Goal: Browse casually

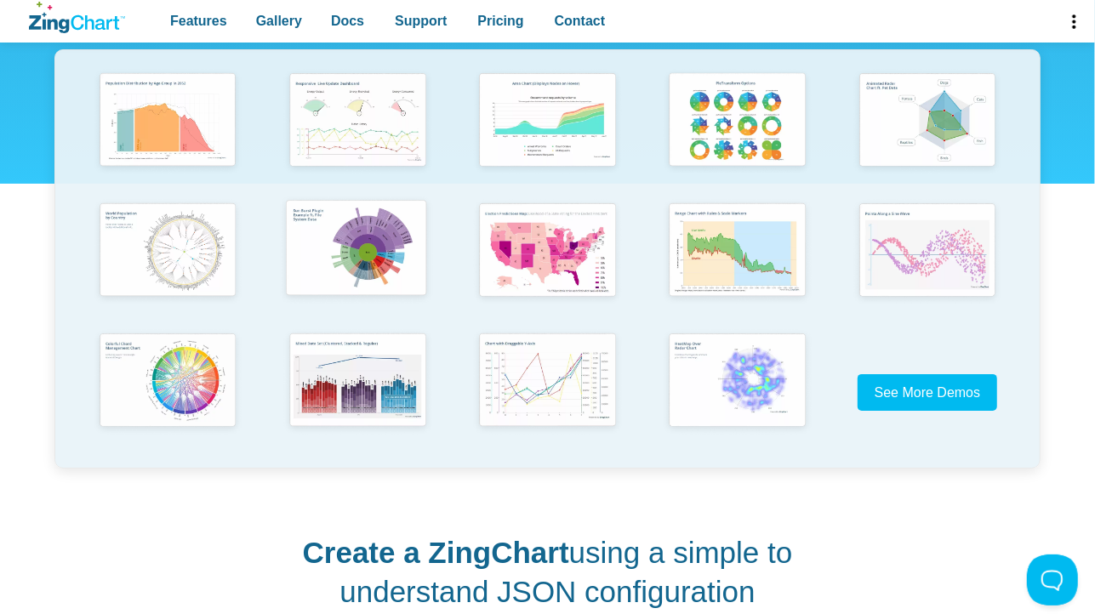
scroll to position [349, 0]
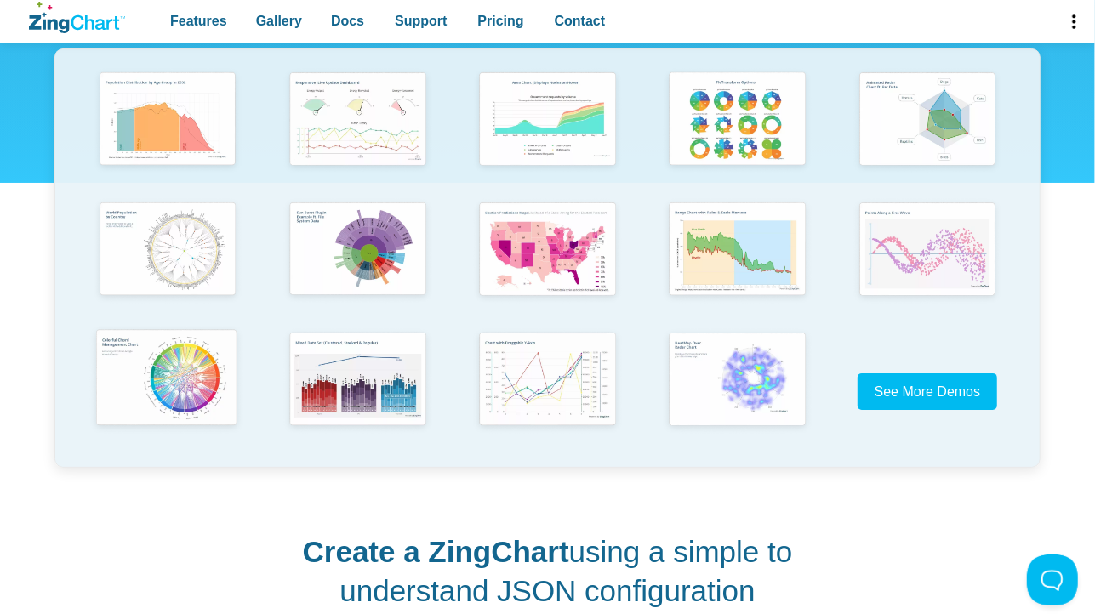
click at [194, 376] on img "App Content" at bounding box center [166, 378] width 157 height 111
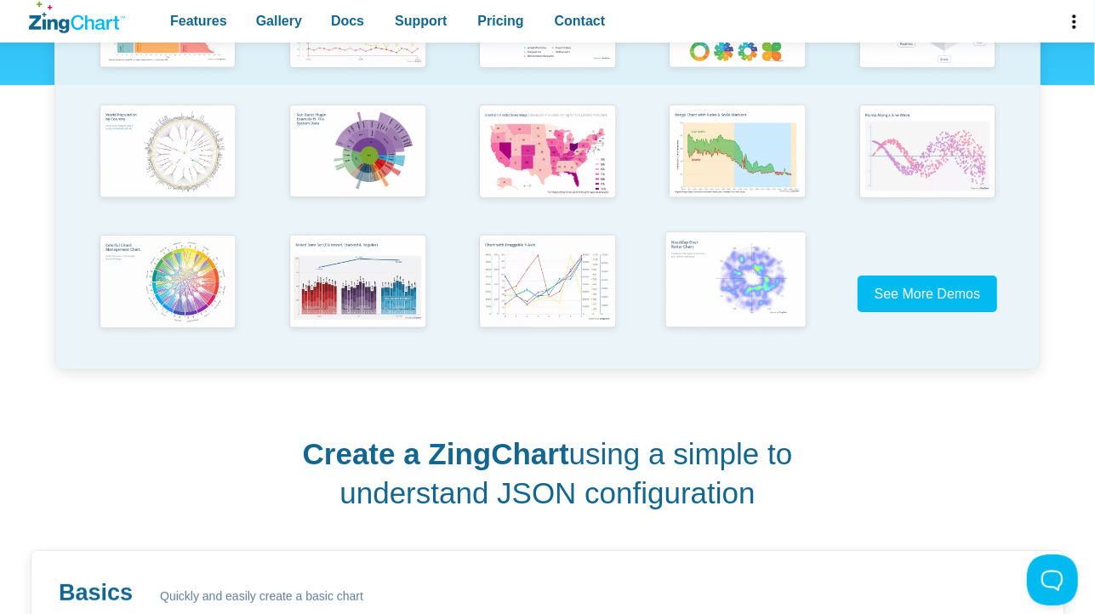
scroll to position [481, 0]
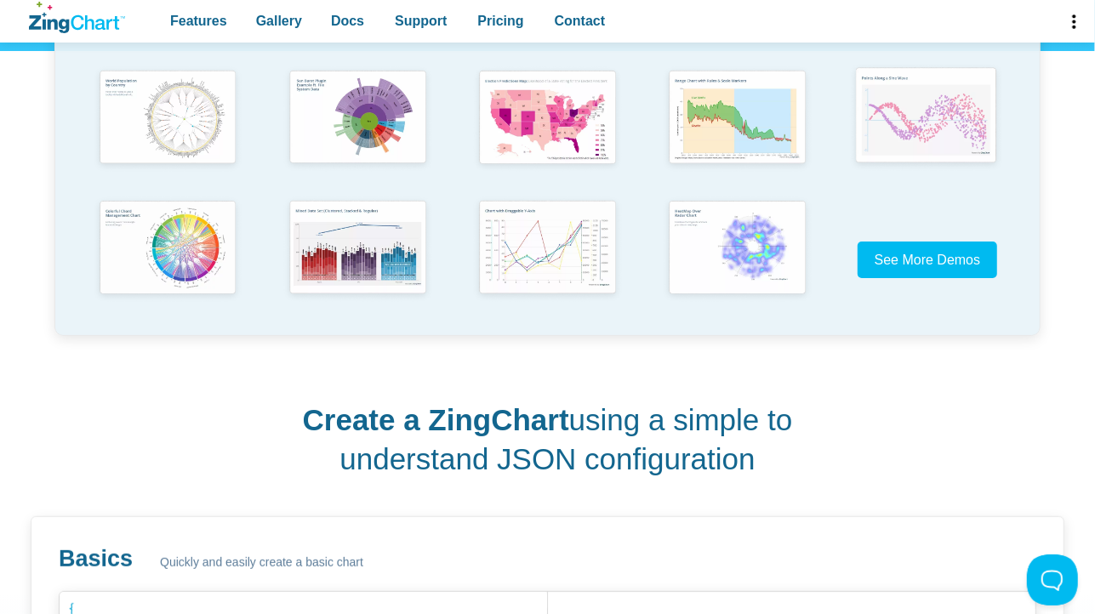
click at [938, 126] on img "App Content" at bounding box center [925, 116] width 157 height 111
click at [358, 252] on img "App Content" at bounding box center [355, 246] width 157 height 111
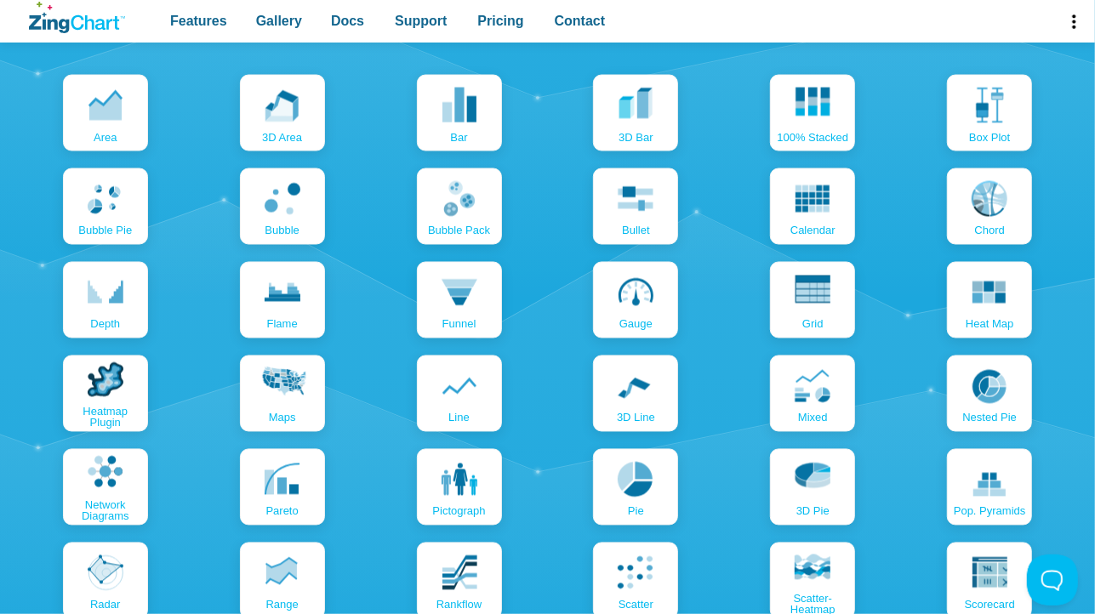
scroll to position [1833, 0]
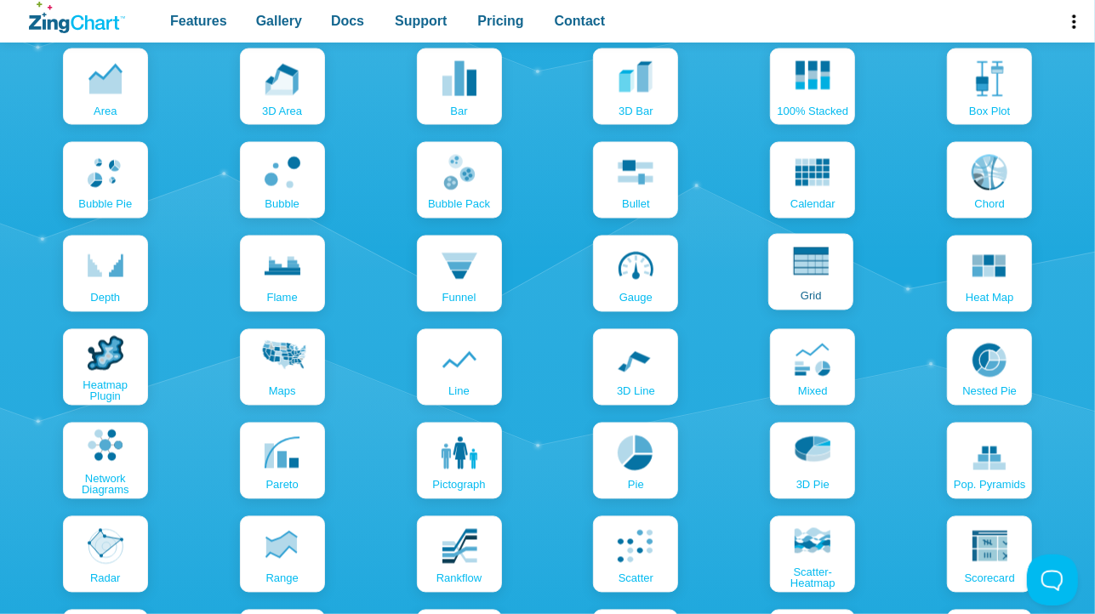
click at [795, 265] on use "App Content" at bounding box center [813, 261] width 36 height 27
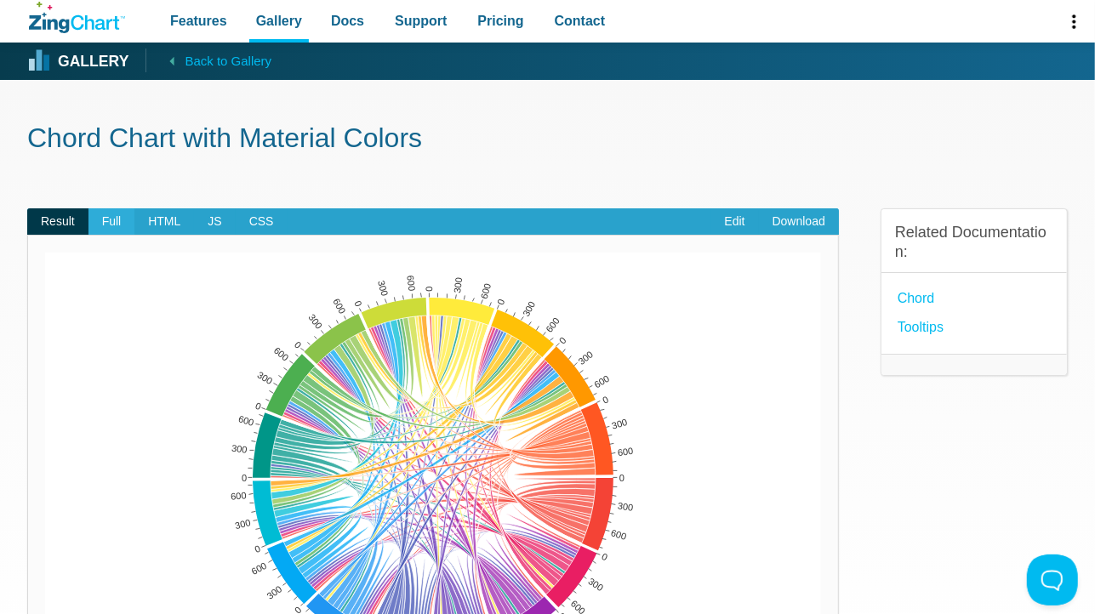
click at [107, 233] on span "Full" at bounding box center [111, 221] width 47 height 27
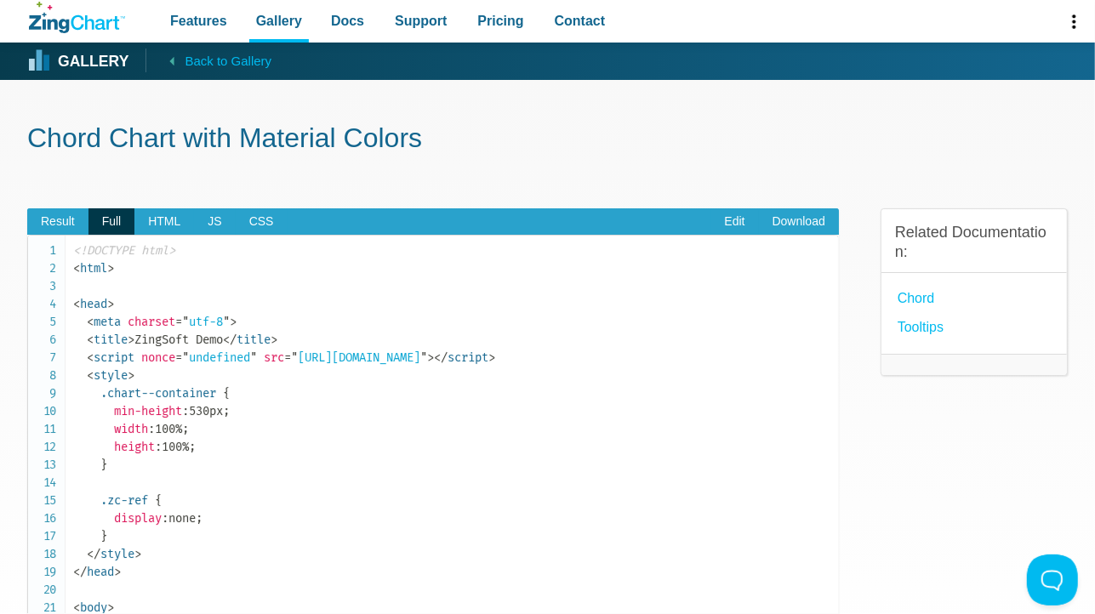
click at [107, 233] on span "Full" at bounding box center [111, 221] width 47 height 27
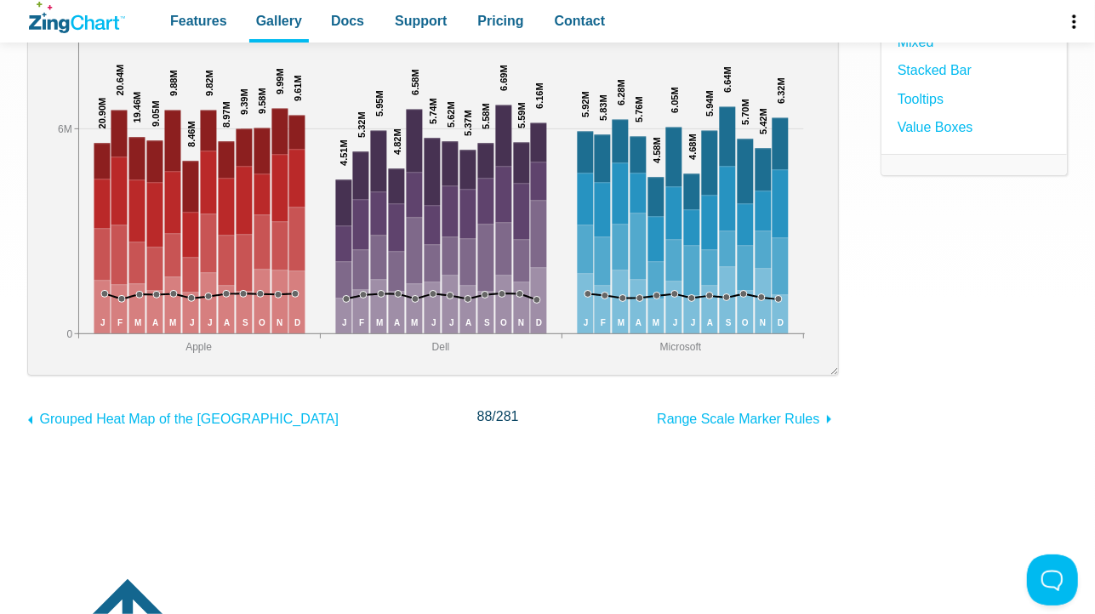
scroll to position [367, 0]
